Goal: Task Accomplishment & Management: Complete application form

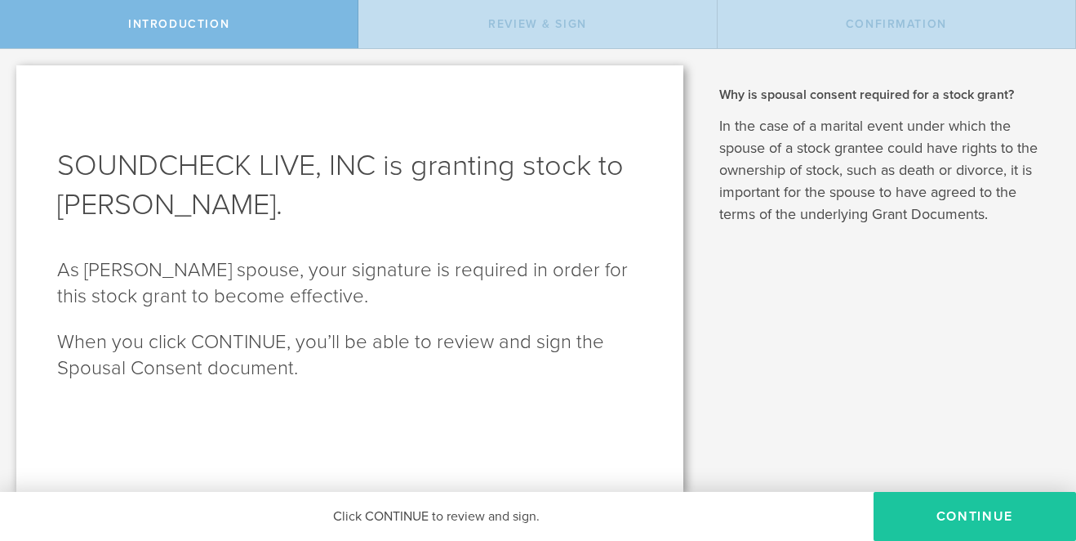
click at [946, 504] on button "CONTINUE" at bounding box center [975, 516] width 203 height 49
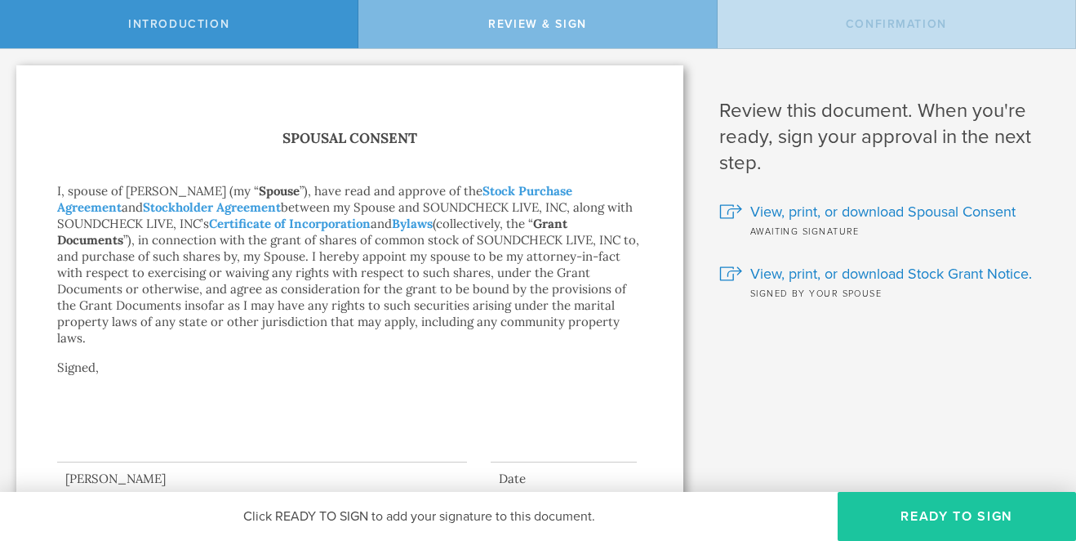
click at [962, 515] on button "Ready to Sign" at bounding box center [957, 516] width 238 height 49
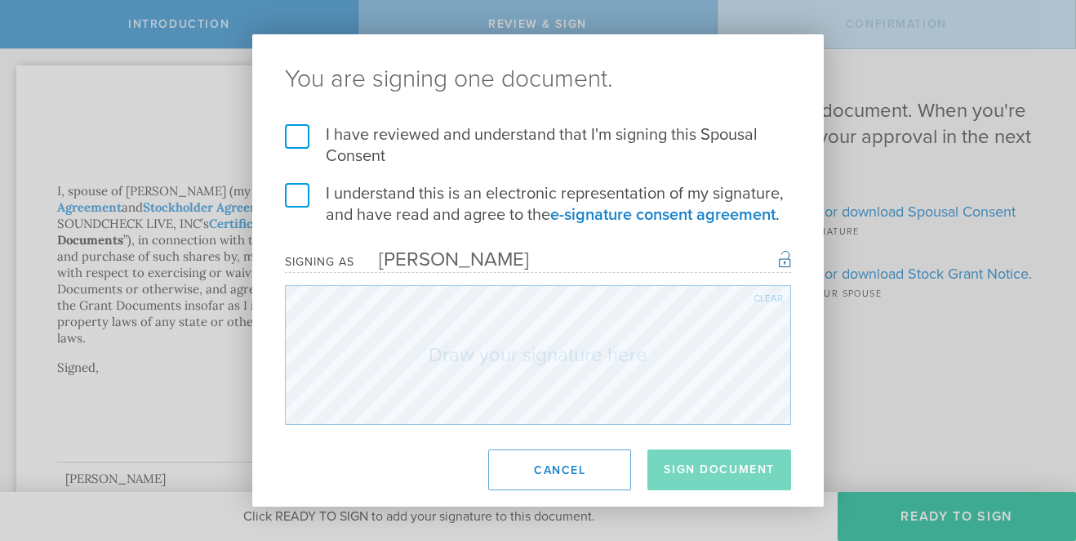
click at [483, 106] on h2 "You are signing one document." at bounding box center [538, 79] width 572 height 90
click at [465, 134] on label "I have reviewed and understand that I'm signing this Spousal Consent" at bounding box center [538, 145] width 506 height 42
click at [0, 0] on input "I have reviewed and understand that I'm signing this Spousal Consent" at bounding box center [0, 0] width 0 height 0
click at [440, 178] on form "I have reviewed and understand that I'm signing this Spousal Consent I understa…" at bounding box center [538, 274] width 506 height 301
click at [440, 204] on label "I understand this is an electronic representation of my signature, and have rea…" at bounding box center [538, 204] width 506 height 42
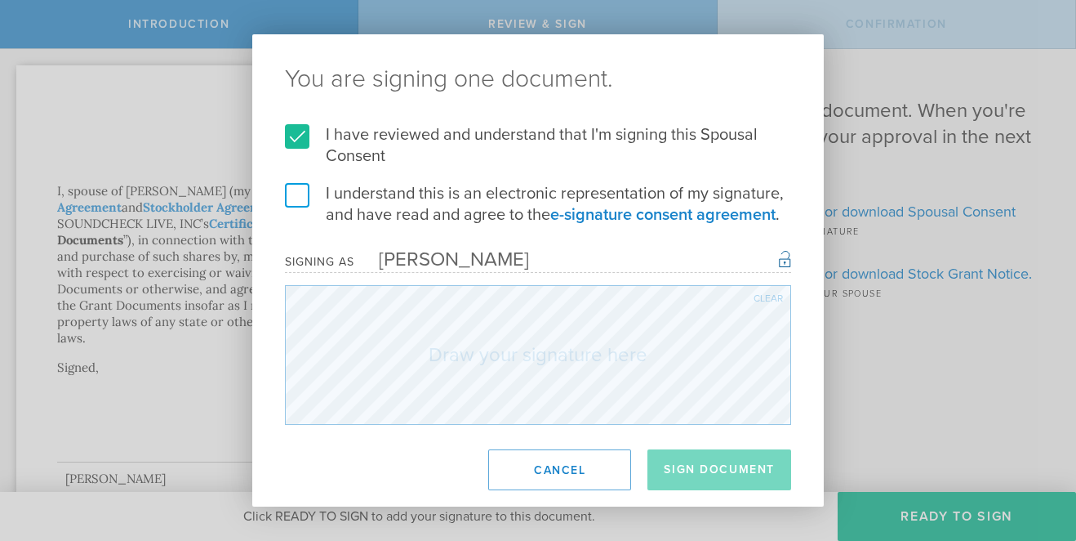
click at [0, 0] on input "I understand this is an electronic representation of my signature, and have rea…" at bounding box center [0, 0] width 0 height 0
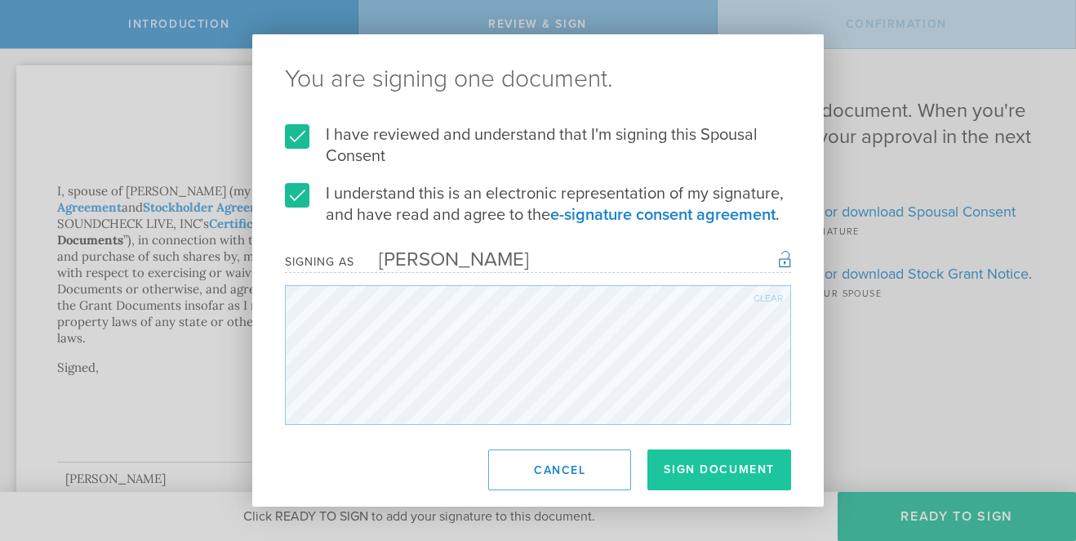
click at [732, 461] on button "Sign Document" at bounding box center [720, 469] width 144 height 41
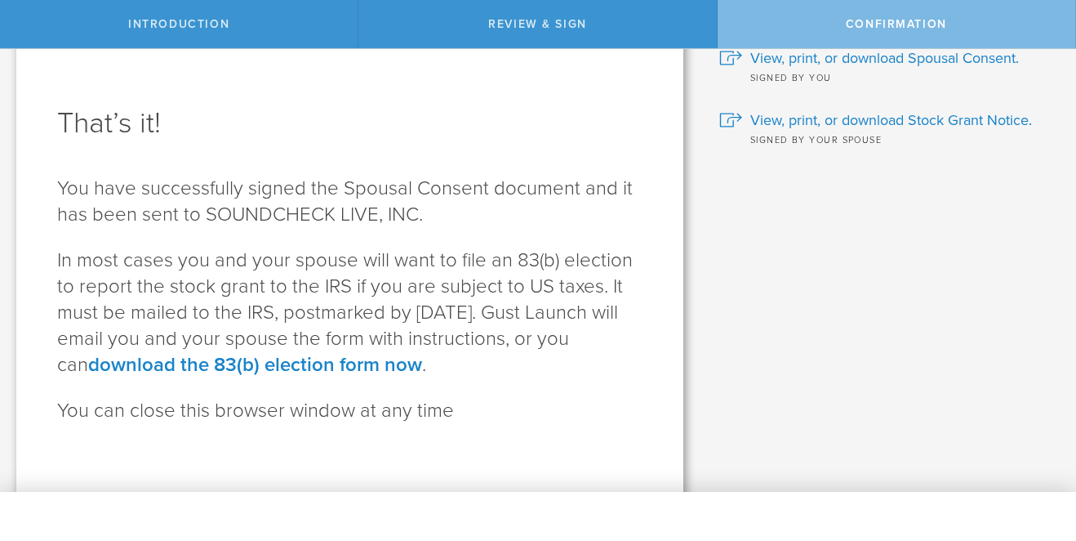
scroll to position [52, 0]
